Goal: Transaction & Acquisition: Book appointment/travel/reservation

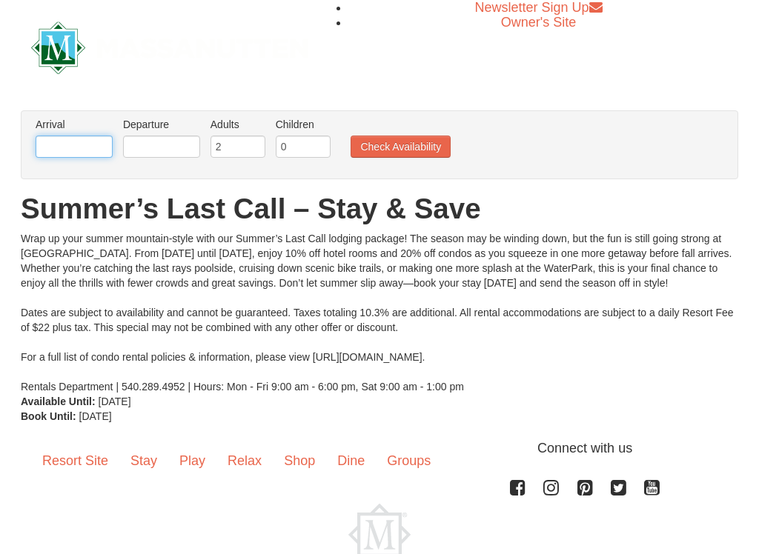
click at [81, 147] on input "text" at bounding box center [74, 147] width 77 height 22
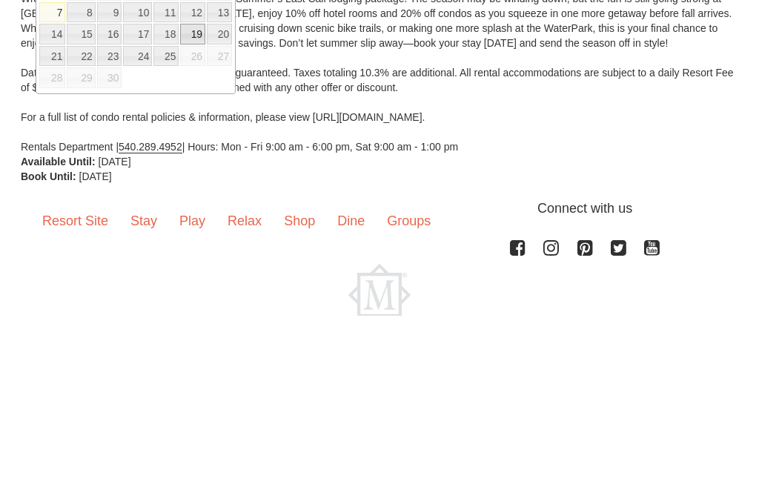
click at [196, 192] on link "19" at bounding box center [192, 202] width 25 height 21
type input "[DATE]"
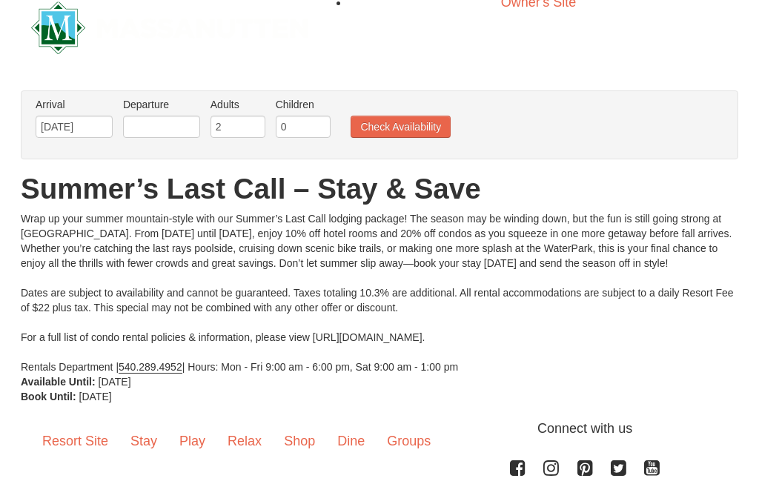
scroll to position [19, 0]
click at [174, 130] on input "text" at bounding box center [161, 127] width 77 height 22
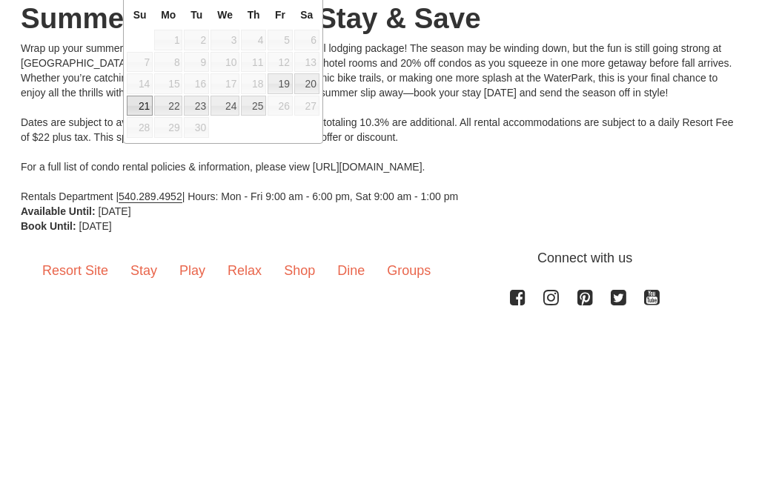
click at [140, 267] on link "21" at bounding box center [140, 277] width 26 height 21
type input "[DATE]"
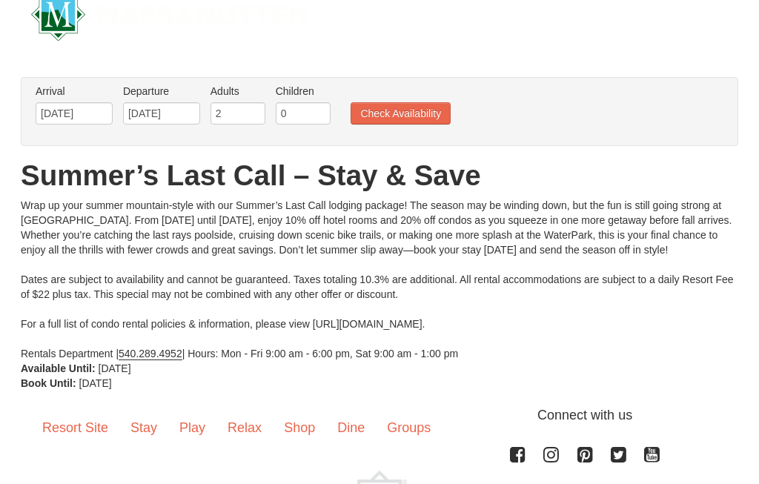
scroll to position [30, 0]
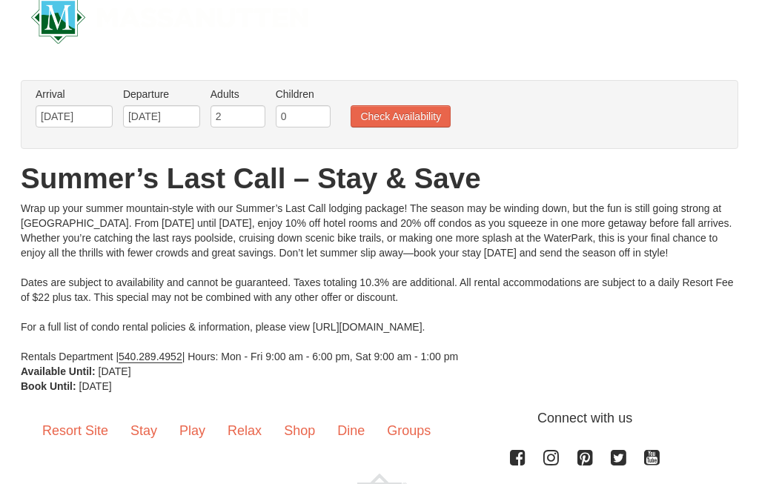
click at [414, 118] on button "Check Availability" at bounding box center [401, 116] width 100 height 22
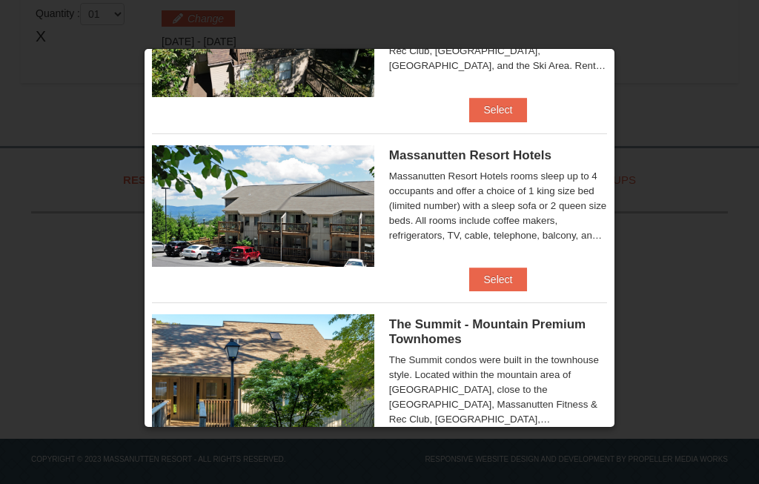
scroll to position [459, 0]
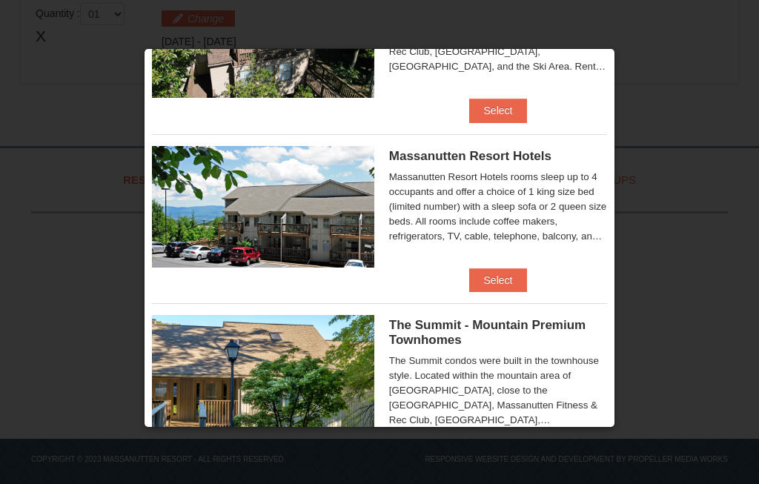
click at [502, 280] on button "Select" at bounding box center [498, 280] width 59 height 24
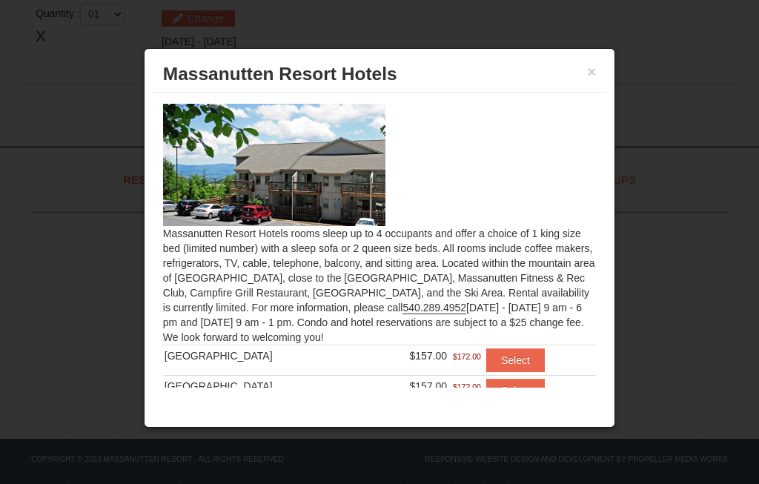
scroll to position [465, 0]
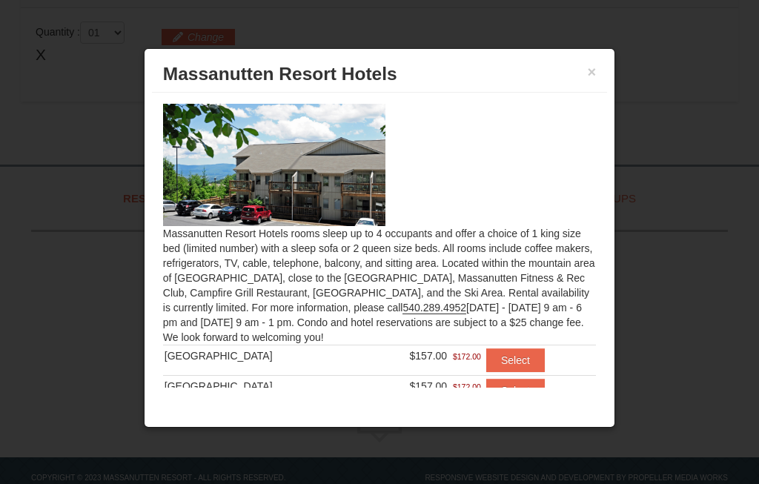
click at [508, 399] on button "Select" at bounding box center [515, 391] width 59 height 24
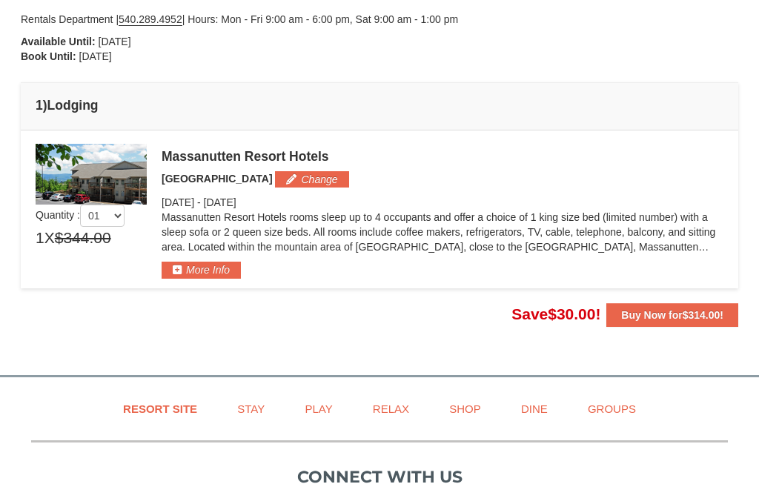
scroll to position [342, 0]
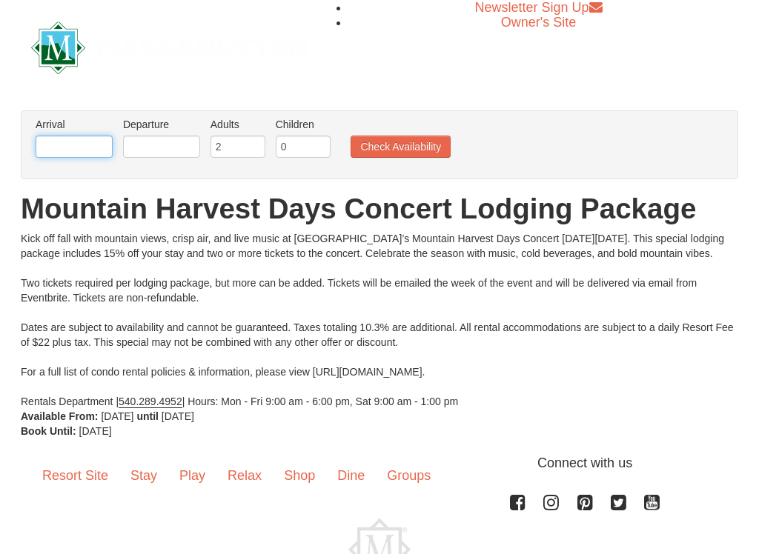
click at [93, 156] on input "text" at bounding box center [74, 147] width 77 height 22
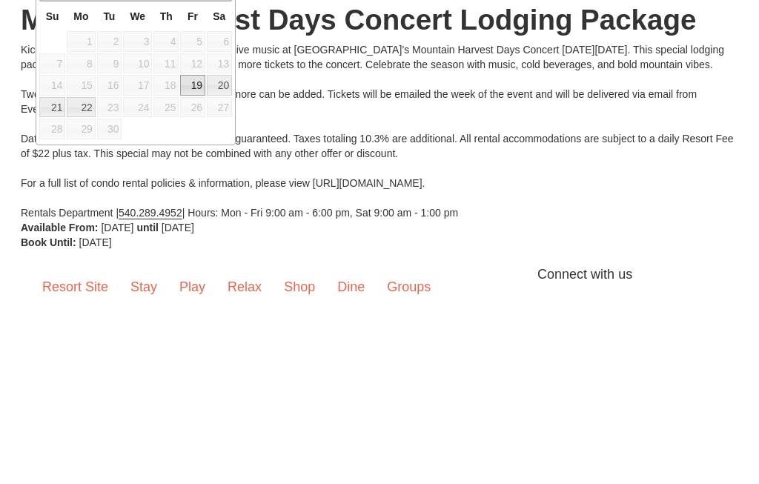
click at [189, 264] on link "19" at bounding box center [192, 274] width 25 height 21
type input "[DATE]"
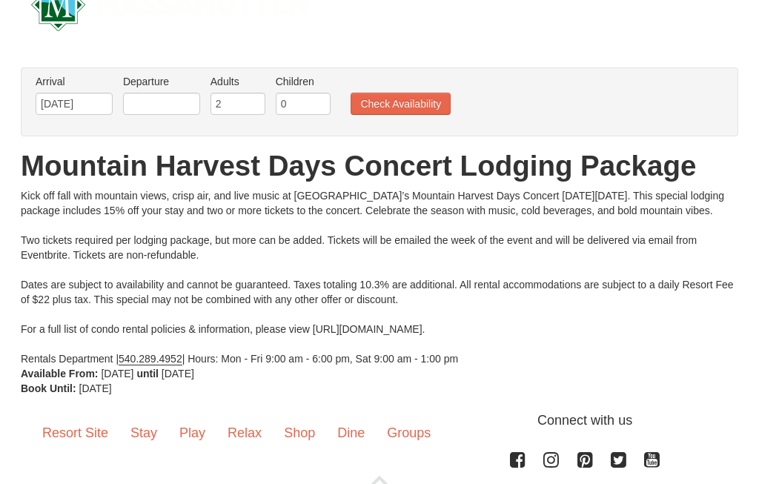
scroll to position [10, 0]
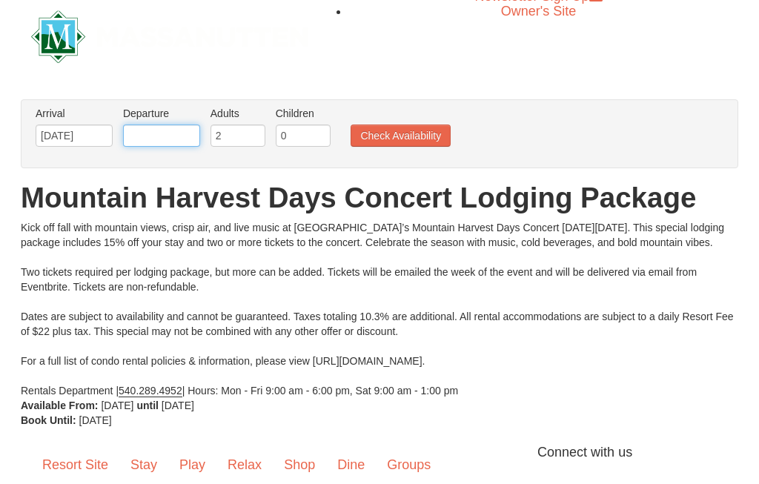
click at [182, 136] on input "text" at bounding box center [161, 136] width 77 height 22
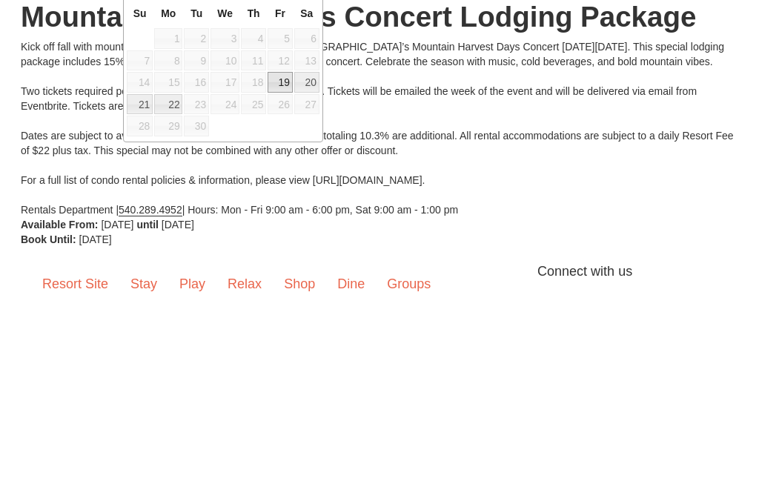
click at [139, 276] on link "21" at bounding box center [140, 286] width 26 height 21
type input "[DATE]"
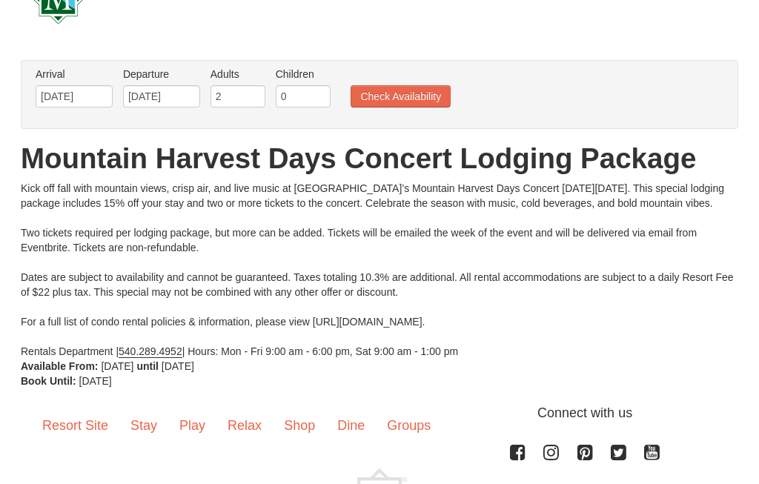
scroll to position [37, 0]
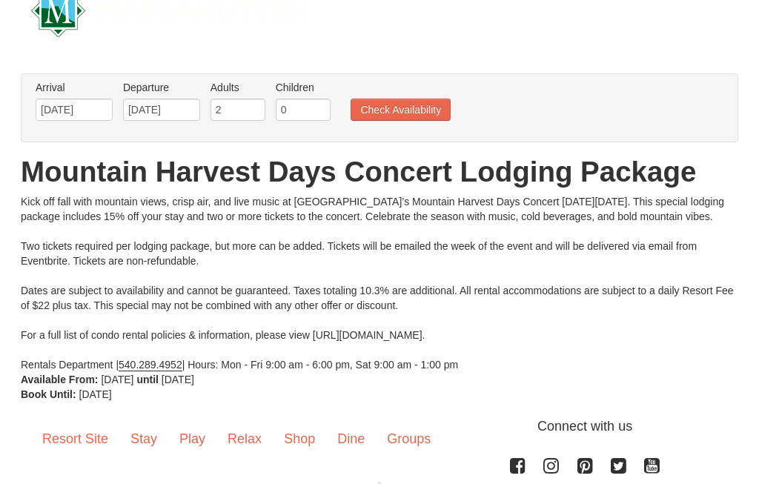
click at [397, 104] on button "Check Availability" at bounding box center [401, 110] width 100 height 22
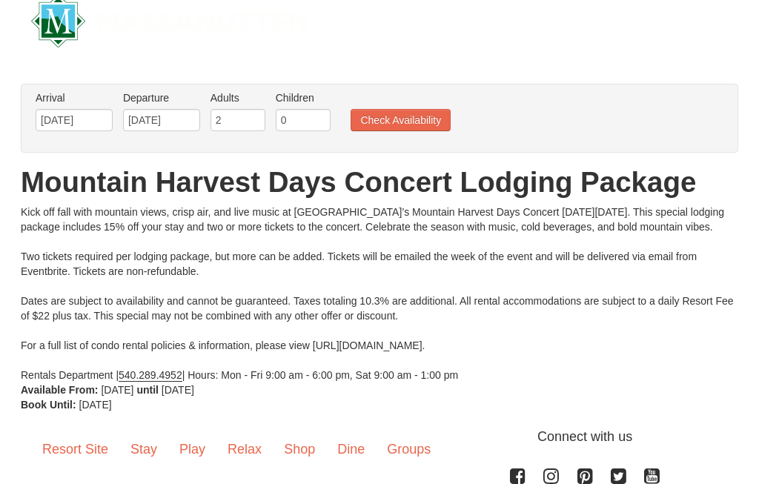
scroll to position [26, 0]
click at [428, 130] on button "Check Availability" at bounding box center [401, 121] width 100 height 22
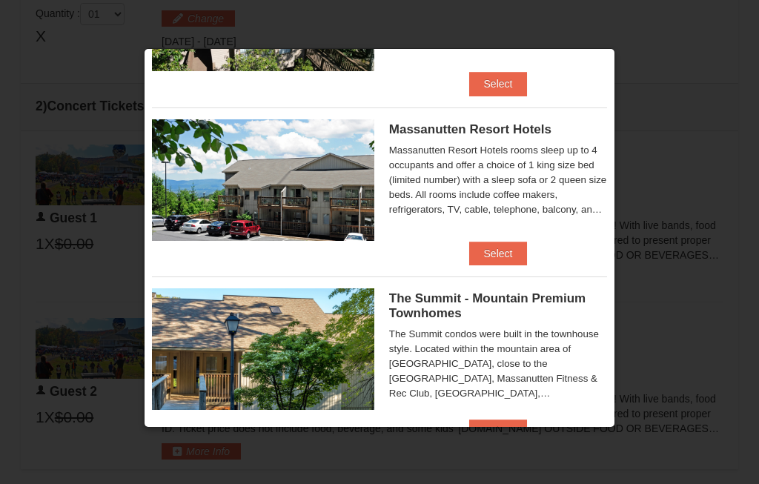
scroll to position [487, 0]
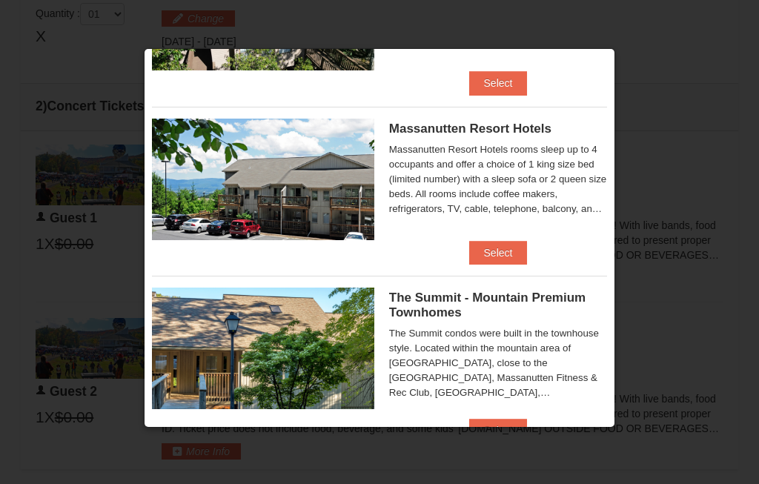
click at [508, 255] on button "Select" at bounding box center [498, 253] width 59 height 24
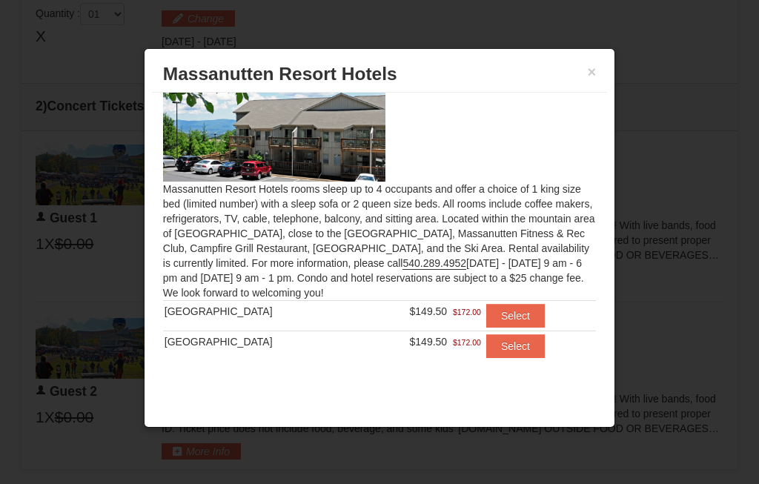
scroll to position [44, 0]
click at [512, 354] on button "Select" at bounding box center [515, 347] width 59 height 24
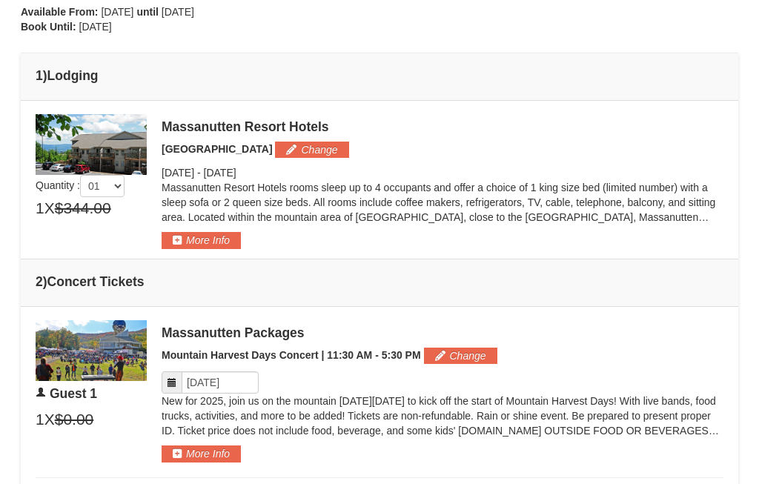
scroll to position [385, 0]
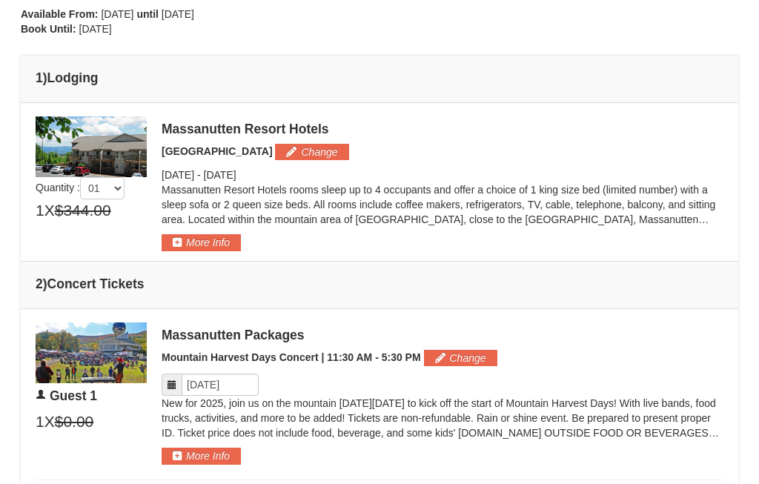
click at [197, 246] on button "More Info" at bounding box center [201, 242] width 79 height 16
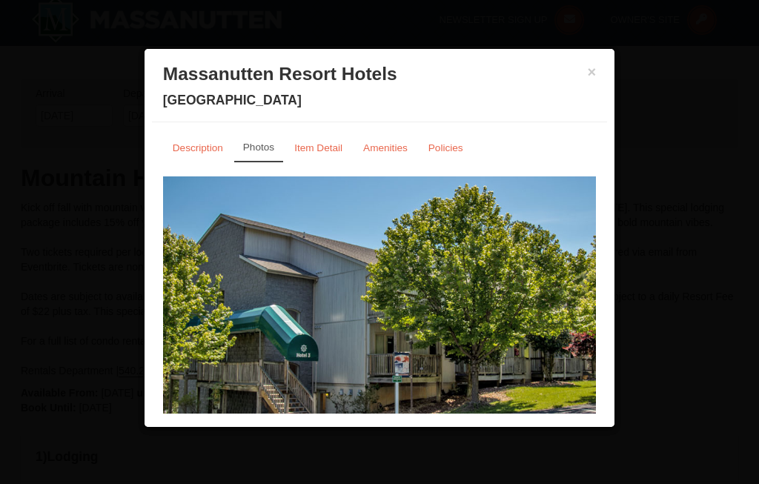
scroll to position [0, 0]
click at [391, 150] on small "Amenities" at bounding box center [385, 147] width 44 height 11
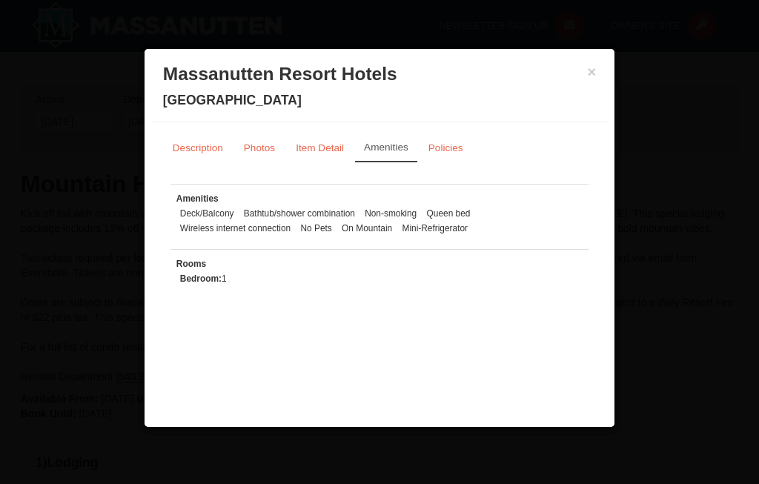
click at [595, 67] on button "×" at bounding box center [592, 71] width 9 height 15
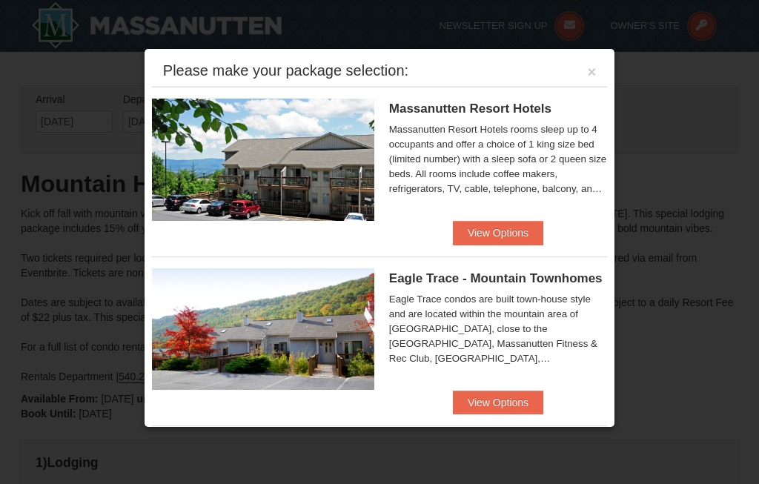
click at [517, 236] on button "View Options" at bounding box center [498, 233] width 90 height 24
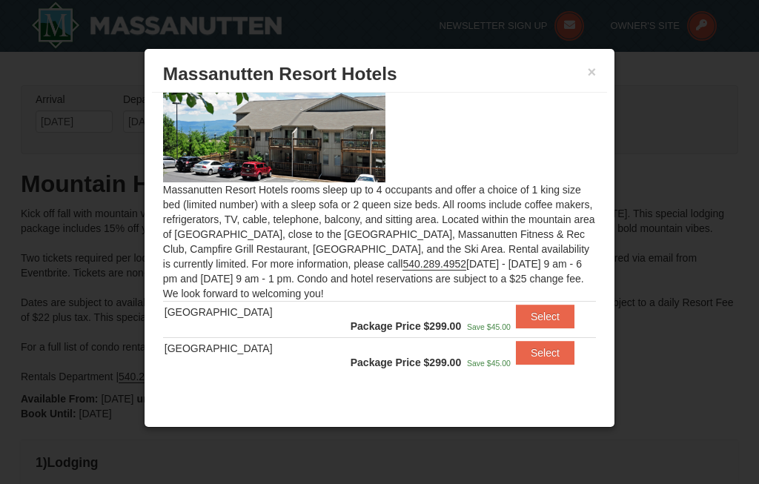
click at [548, 353] on button "Select" at bounding box center [545, 353] width 59 height 24
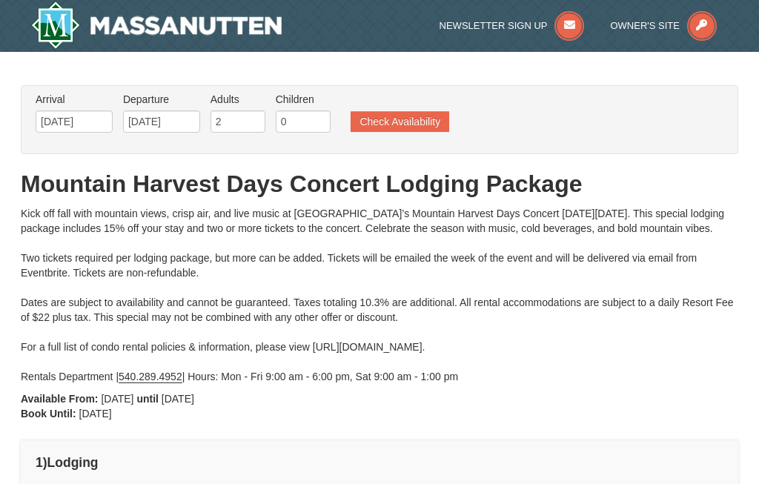
click at [505, 113] on ul "Arrival Please format dates MM/DD/YYYY Please format dates MM/DD/YYYY 09/19/202…" at bounding box center [372, 116] width 680 height 48
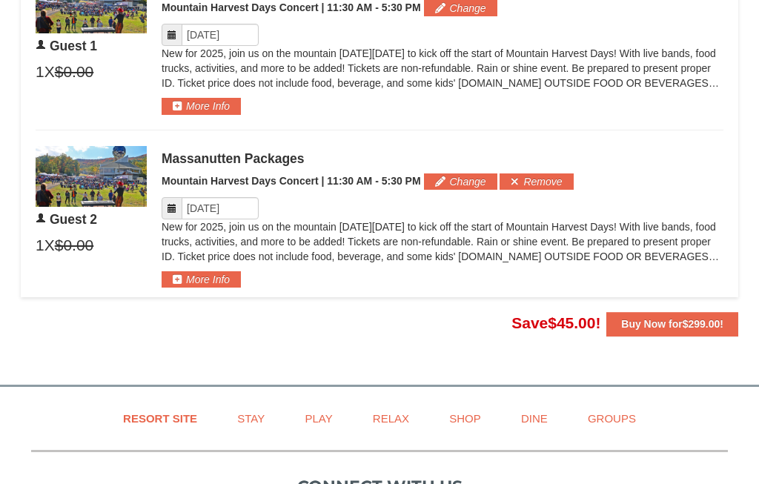
scroll to position [745, 0]
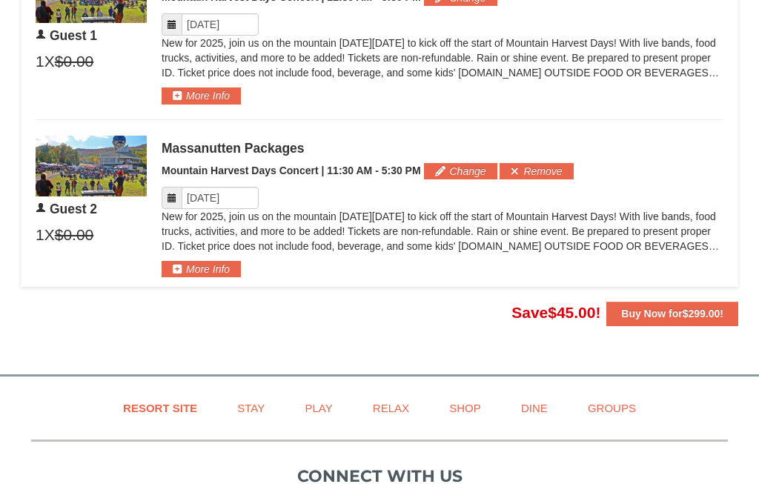
click at [541, 166] on button "Remove" at bounding box center [535, 171] width 73 height 16
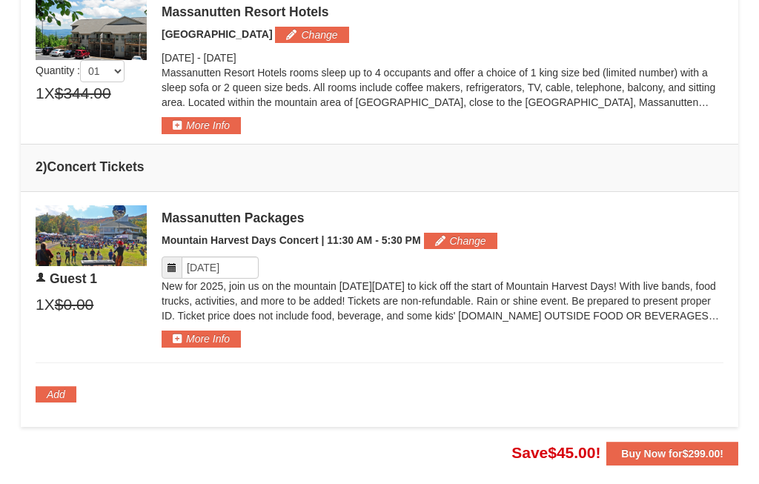
scroll to position [501, 0]
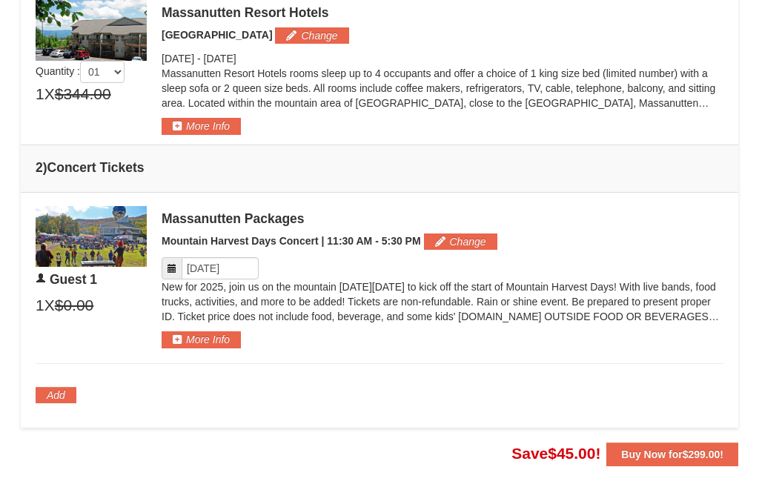
click at [686, 448] on span "$299.00" at bounding box center [702, 454] width 38 height 12
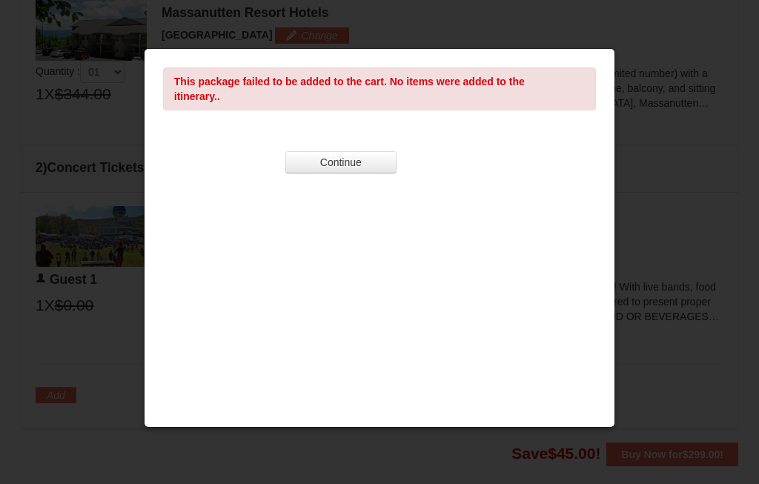
click at [353, 165] on button "Continue" at bounding box center [340, 162] width 111 height 22
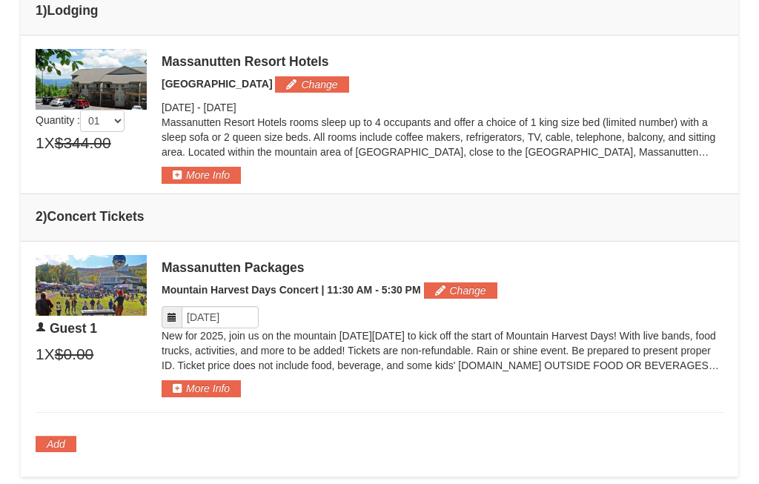
scroll to position [459, 0]
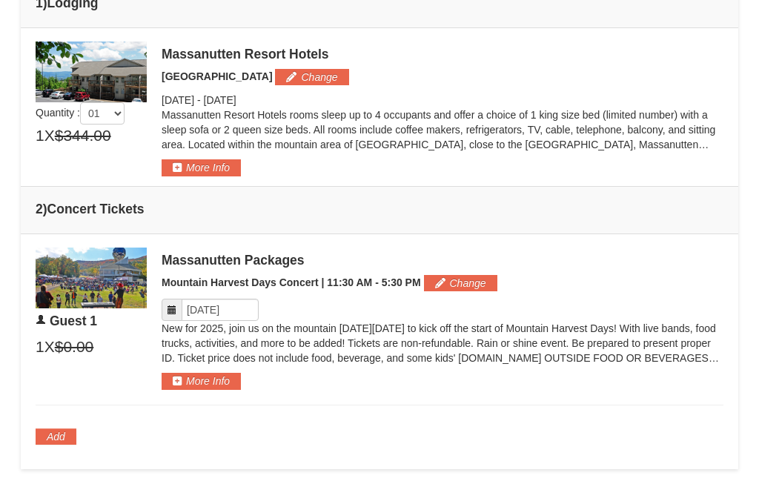
click at [210, 162] on button "More Info" at bounding box center [201, 167] width 79 height 16
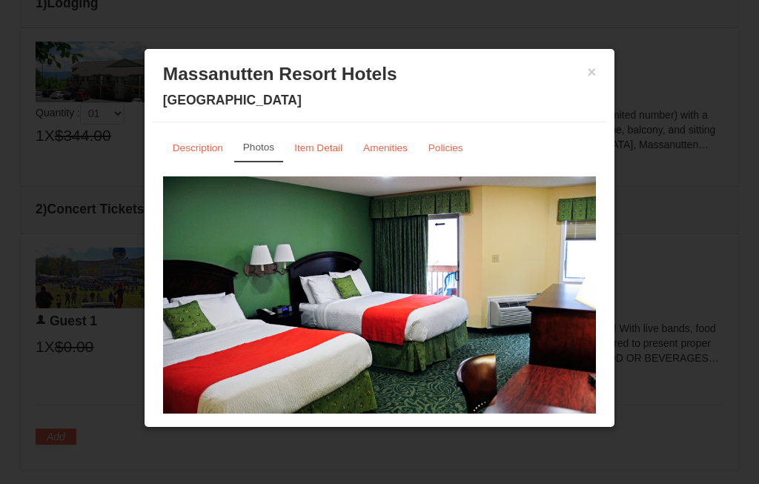
click at [591, 73] on button "×" at bounding box center [592, 71] width 9 height 15
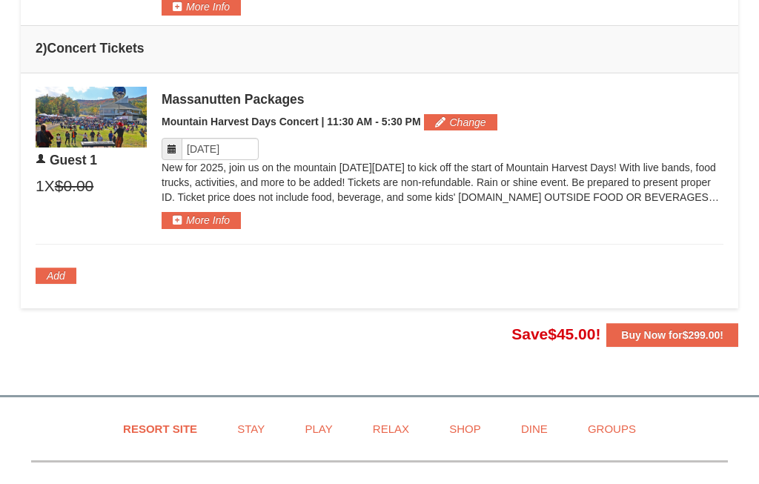
scroll to position [605, 0]
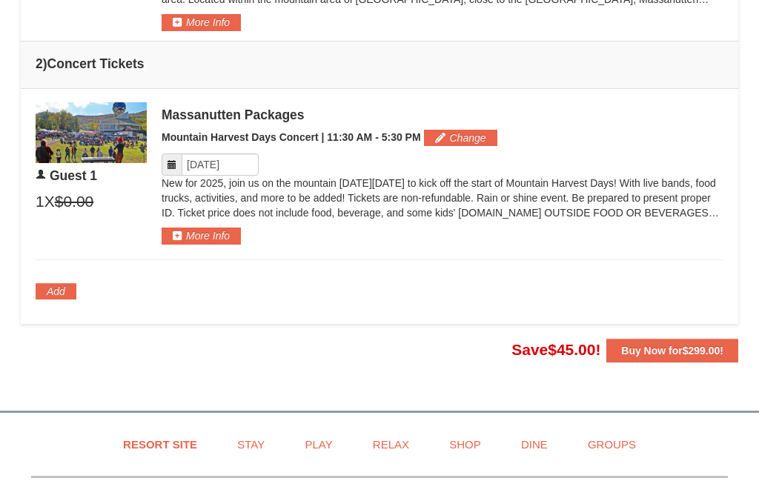
click at [677, 348] on strong "Buy Now for $299.00 !" at bounding box center [672, 351] width 102 height 12
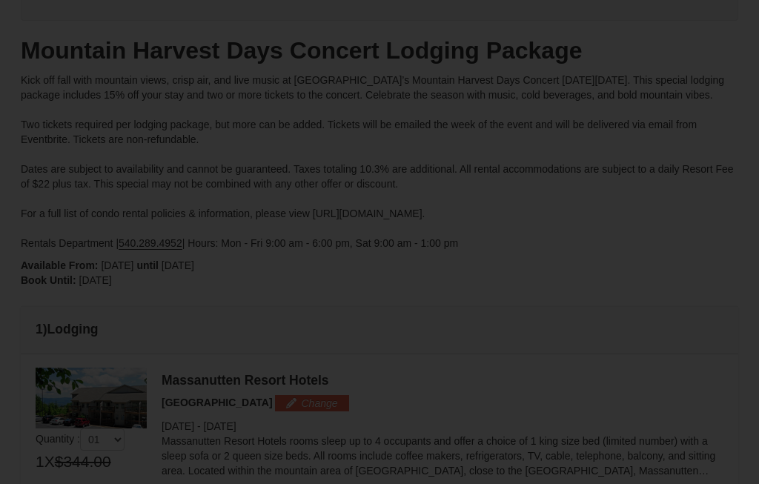
scroll to position [133, 0]
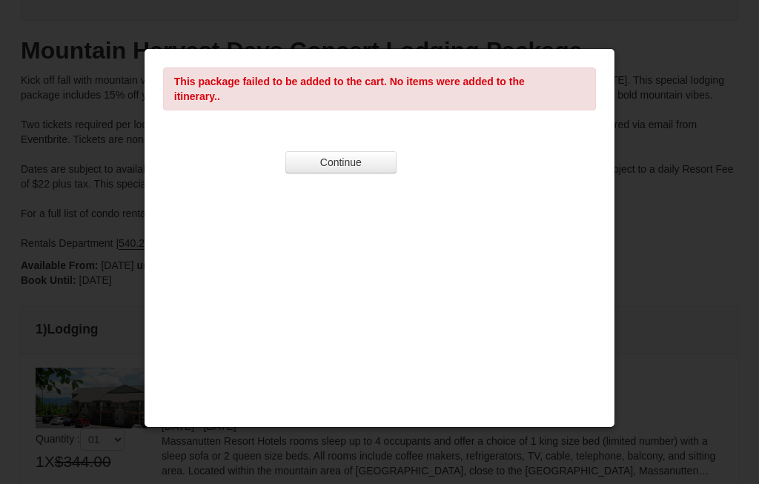
click at [354, 159] on button "Continue" at bounding box center [340, 162] width 111 height 22
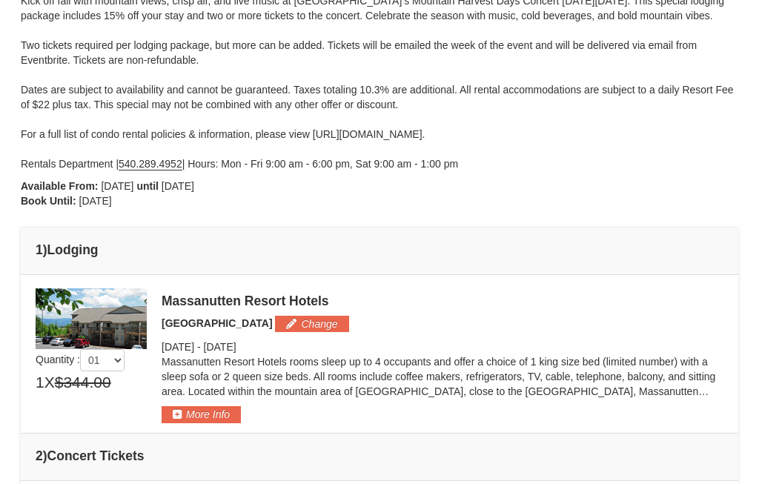
scroll to position [212, 0]
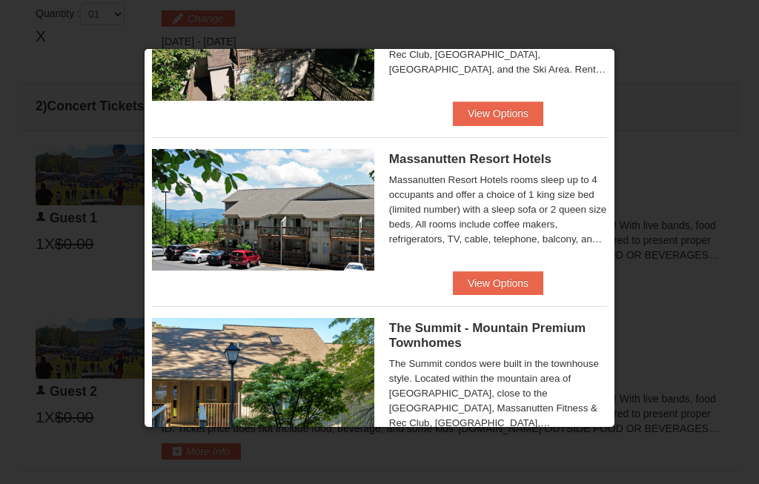
scroll to position [460, 0]
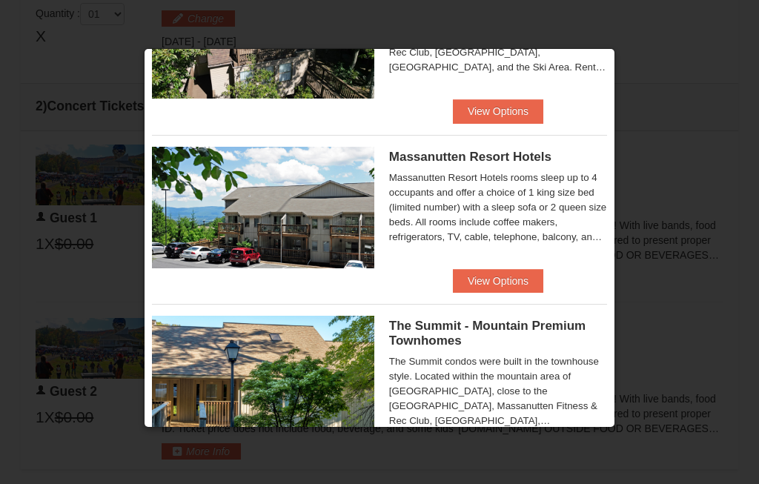
click at [519, 288] on button "View Options" at bounding box center [498, 281] width 90 height 24
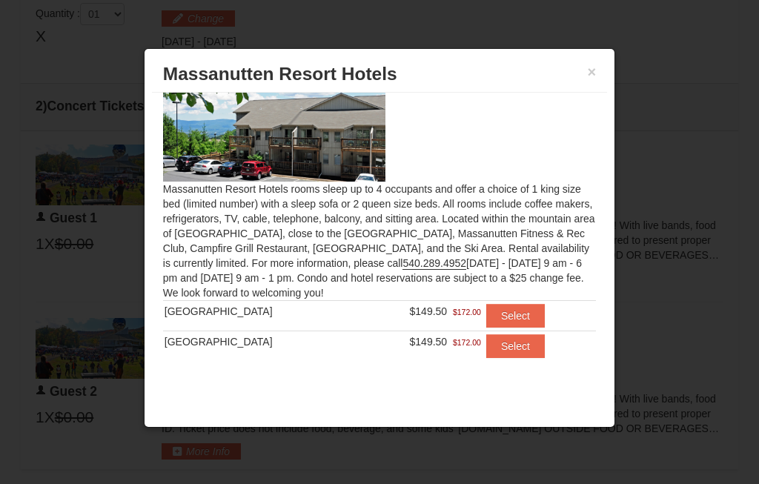
scroll to position [44, 0]
click at [516, 345] on button "Select" at bounding box center [515, 347] width 59 height 24
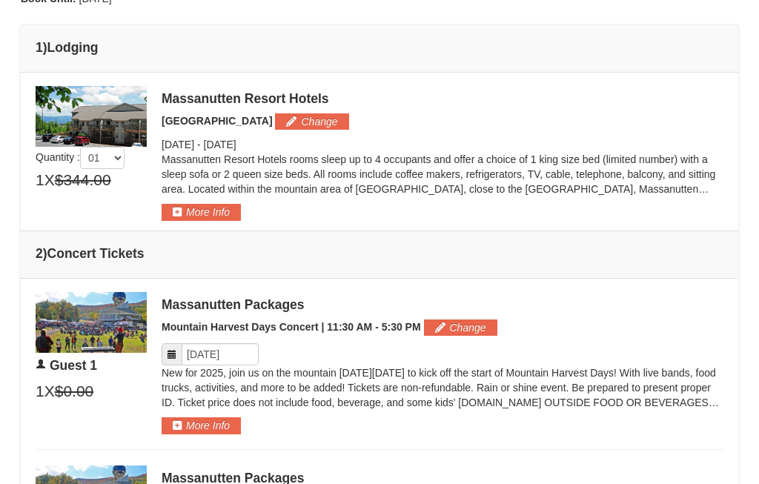
scroll to position [412, 0]
